Goal: Obtain resource: Obtain resource

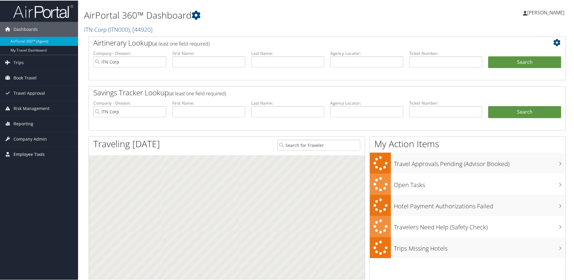
click at [39, 151] on span "Employee Tools" at bounding box center [29, 154] width 31 height 15
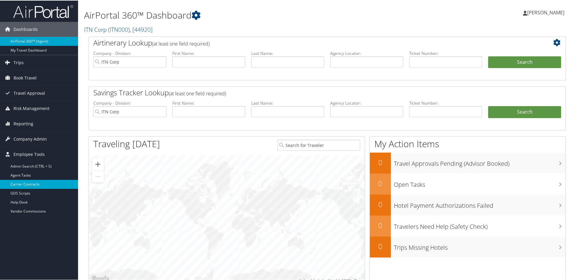
click at [28, 183] on link "Carrier Contracts" at bounding box center [39, 184] width 78 height 9
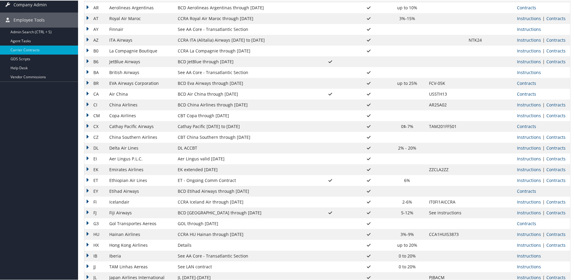
scroll to position [117, 0]
click at [89, 147] on td "DL" at bounding box center [95, 147] width 22 height 11
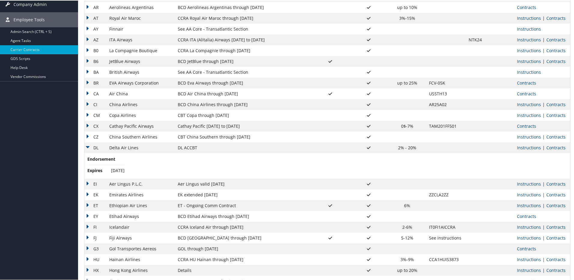
click at [86, 146] on td "DL" at bounding box center [95, 147] width 22 height 11
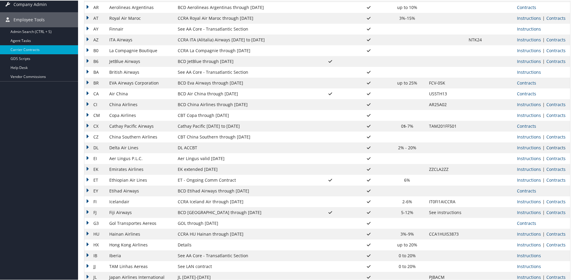
click at [549, 146] on link "Contracts" at bounding box center [555, 147] width 19 height 6
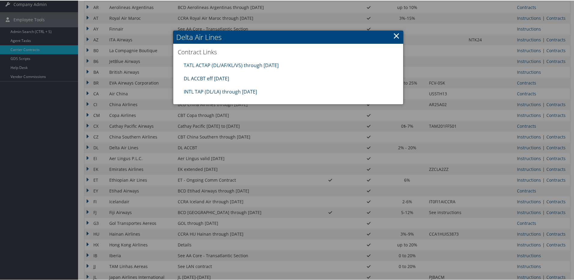
click at [218, 77] on link "DL ACCBT eff [DATE]" at bounding box center [206, 78] width 45 height 7
click at [210, 64] on link "TATL ACTAP (DL/AF/KL/VS) through [DATE]" at bounding box center [231, 65] width 95 height 7
click at [220, 76] on link "DL ACCBT eff [DATE]" at bounding box center [206, 78] width 45 height 7
click at [215, 63] on link "TATL ACTAP (DL/AF/KL/VS) through [DATE]" at bounding box center [231, 65] width 95 height 7
click at [215, 89] on link "INTL TAP (DL/LA) through [DATE]" at bounding box center [220, 91] width 73 height 7
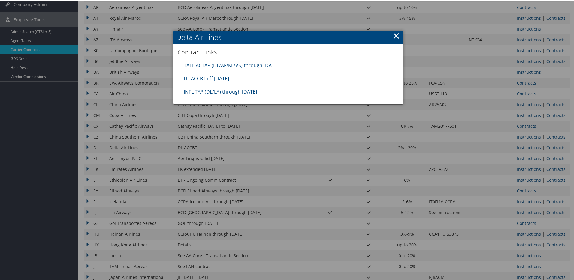
click at [394, 34] on link "×" at bounding box center [396, 35] width 7 height 12
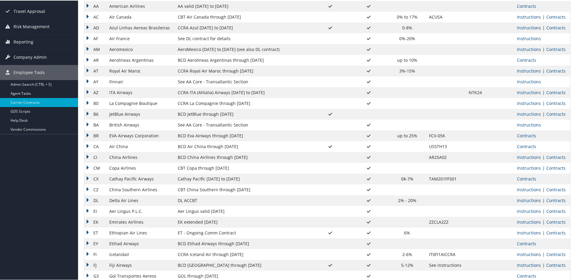
scroll to position [29, 0]
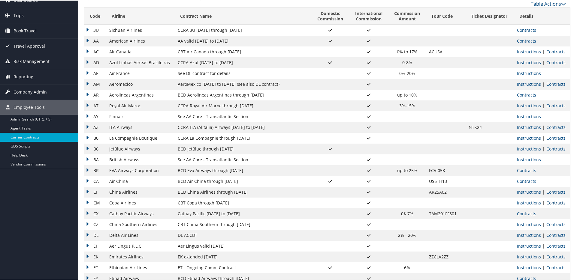
click at [548, 202] on link "Contracts" at bounding box center [555, 203] width 19 height 6
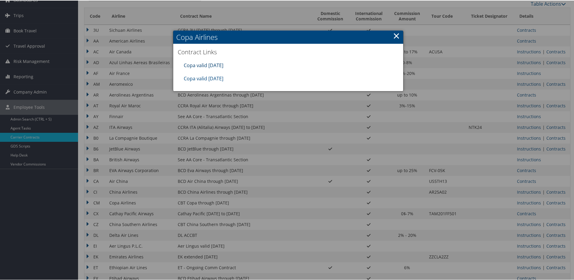
click at [213, 64] on link "Copa valid [DATE]" at bounding box center [204, 65] width 40 height 7
click at [395, 37] on link "×" at bounding box center [396, 35] width 7 height 12
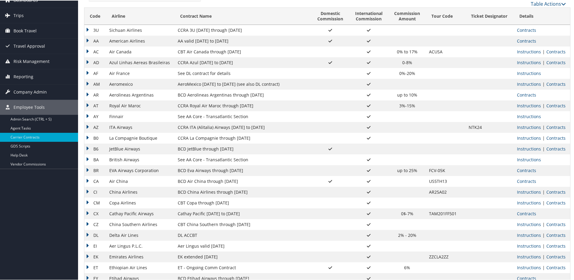
scroll to position [0, 0]
